Goal: Information Seeking & Learning: Learn about a topic

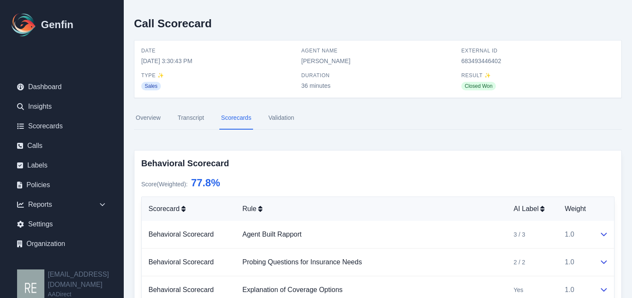
click at [148, 119] on link "Overview" at bounding box center [148, 118] width 28 height 23
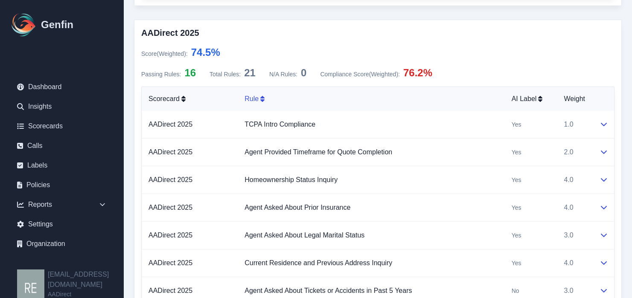
scroll to position [454, 0]
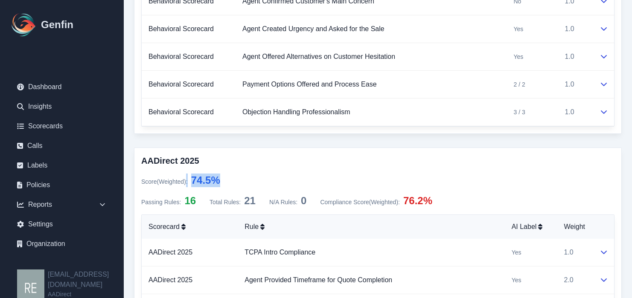
drag, startPoint x: 187, startPoint y: 181, endPoint x: 238, endPoint y: 183, distance: 51.7
click at [238, 183] on div "Score (Weighted) : 74.5 %" at bounding box center [377, 181] width 473 height 14
drag, startPoint x: 238, startPoint y: 183, endPoint x: 257, endPoint y: 181, distance: 18.8
click at [254, 182] on div "Score (Weighted) : 74.5 %" at bounding box center [377, 181] width 473 height 14
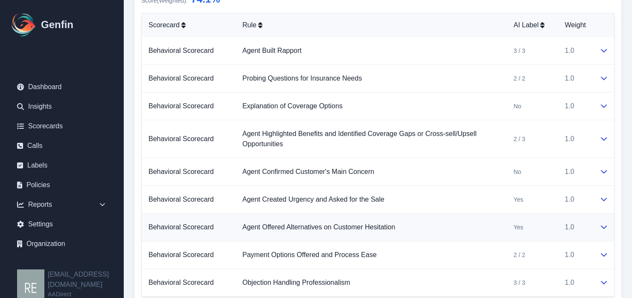
scroll to position [198, 0]
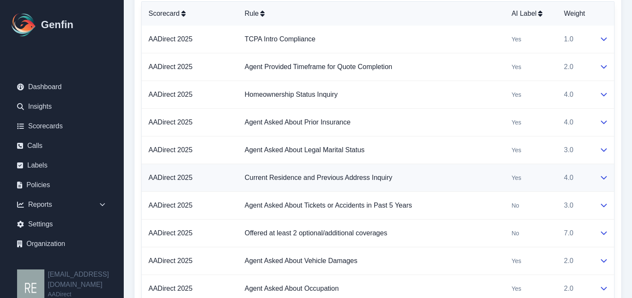
scroll to position [497, 0]
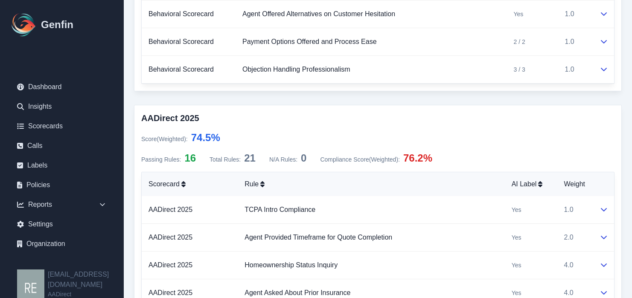
drag, startPoint x: 569, startPoint y: 128, endPoint x: 566, endPoint y: 124, distance: 5.6
